Goal: Transaction & Acquisition: Book appointment/travel/reservation

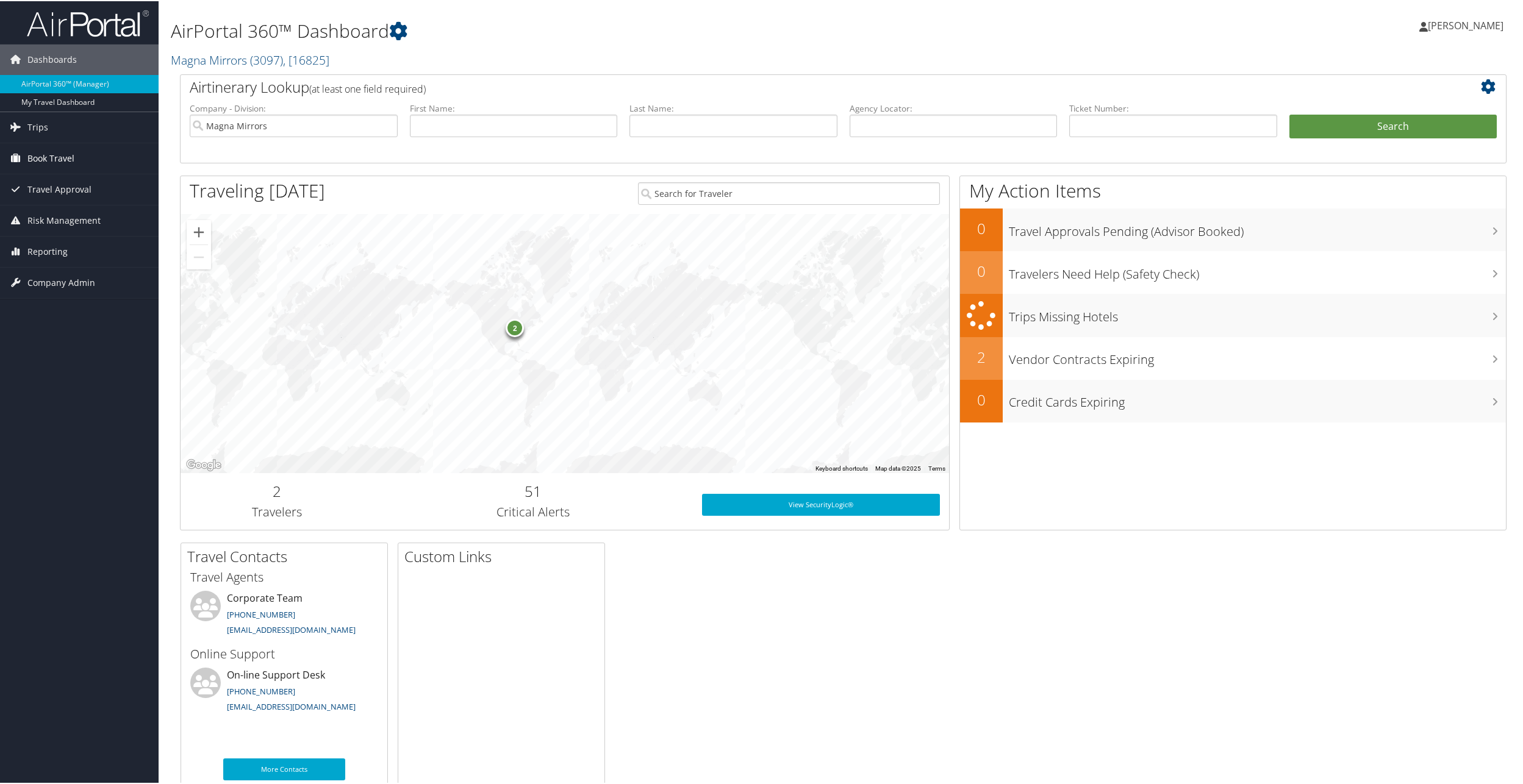
click at [57, 157] on span "Book Travel" at bounding box center [51, 158] width 47 height 31
click at [63, 216] on link "Book/Manage Online Trips" at bounding box center [79, 218] width 159 height 18
